Goal: Information Seeking & Learning: Learn about a topic

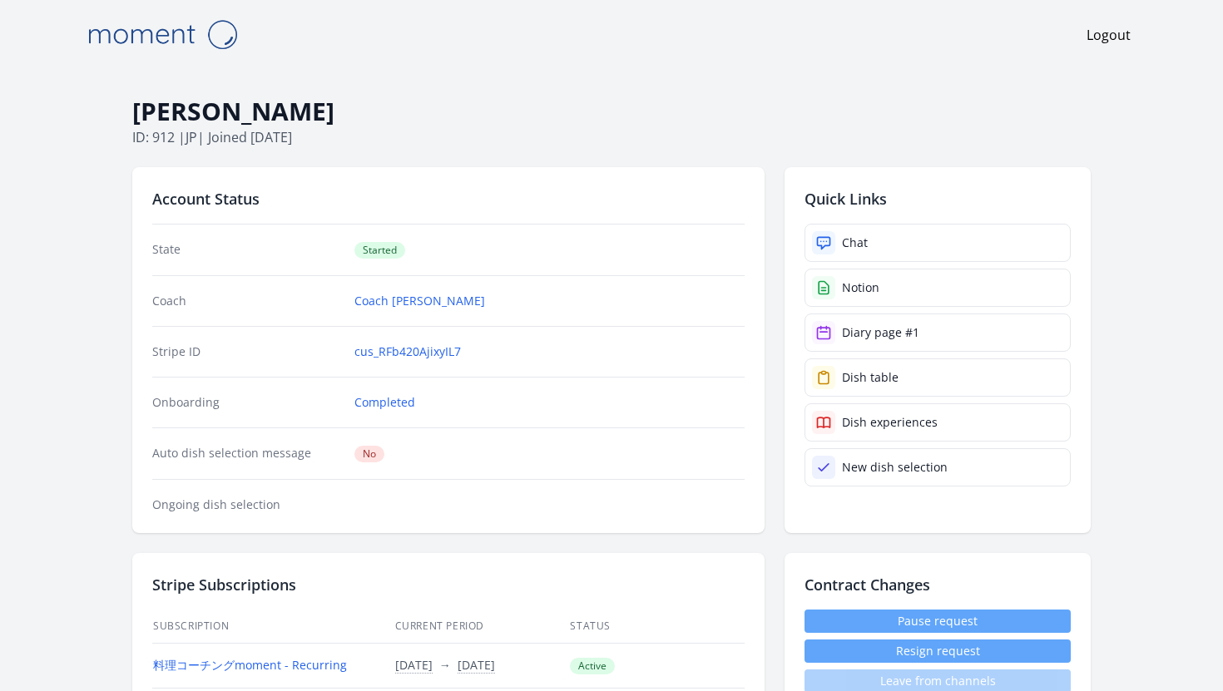
scroll to position [1359, 0]
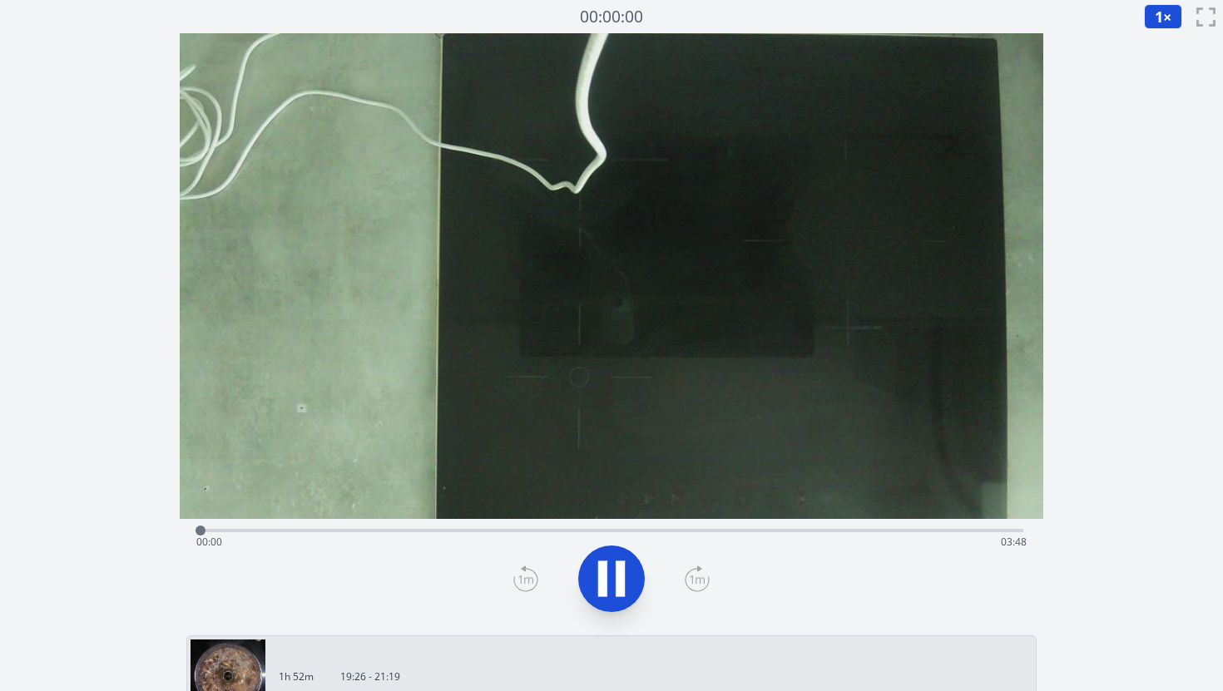
click at [406, 527] on div "Time elapsed: 00:00 Time remaining: 03:48" at bounding box center [612, 529] width 824 height 20
click at [500, 532] on div "Time elapsed: 00:57 Time remaining: 02:51" at bounding box center [611, 542] width 831 height 27
